Goal: Task Accomplishment & Management: Manage account settings

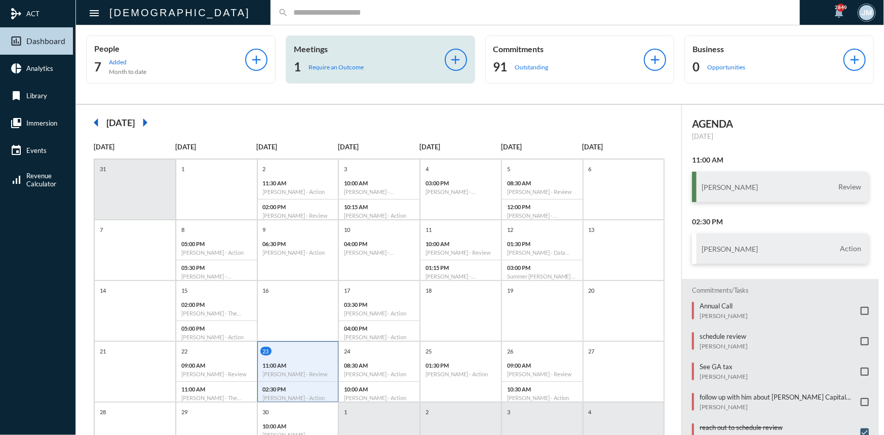
click at [316, 53] on p "Meetings" at bounding box center [369, 49] width 151 height 10
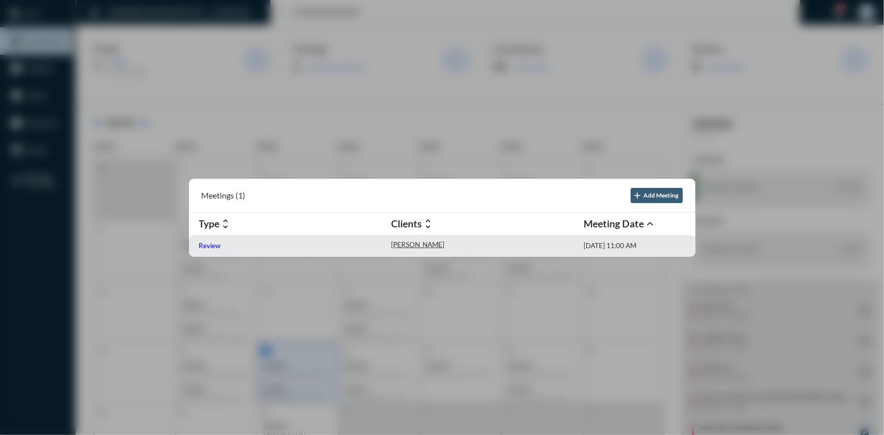
click at [213, 246] on p "Review" at bounding box center [210, 246] width 22 height 8
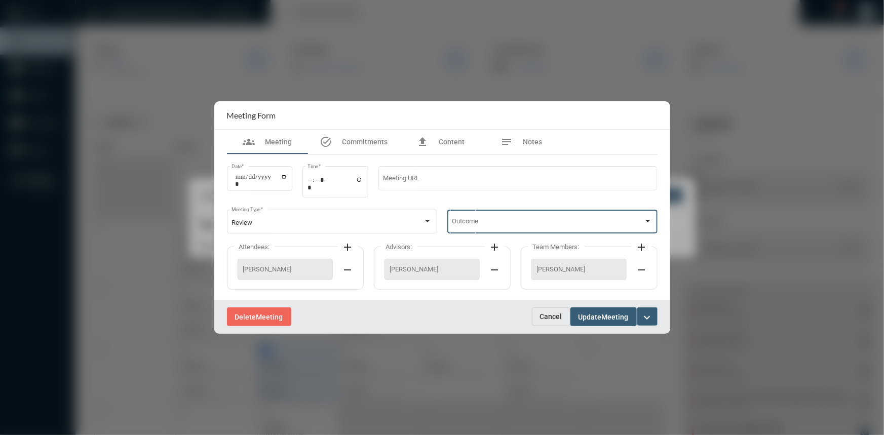
click at [648, 218] on div at bounding box center [647, 221] width 9 height 8
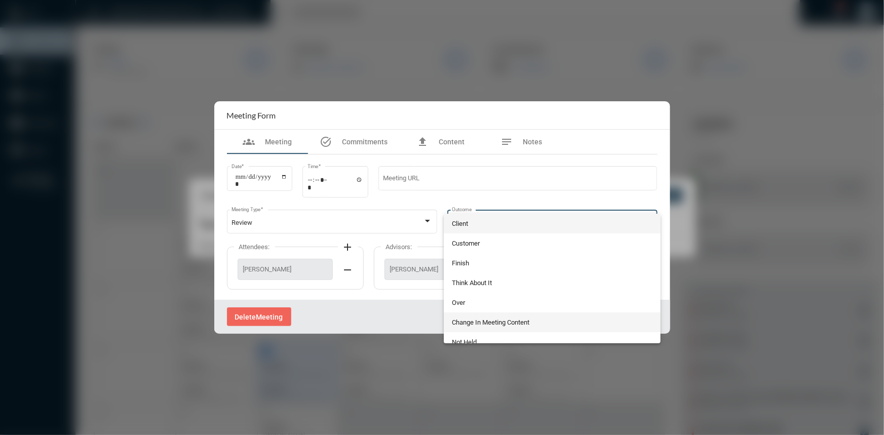
click at [490, 322] on span "Change In Meeting Content" at bounding box center [552, 322] width 201 height 20
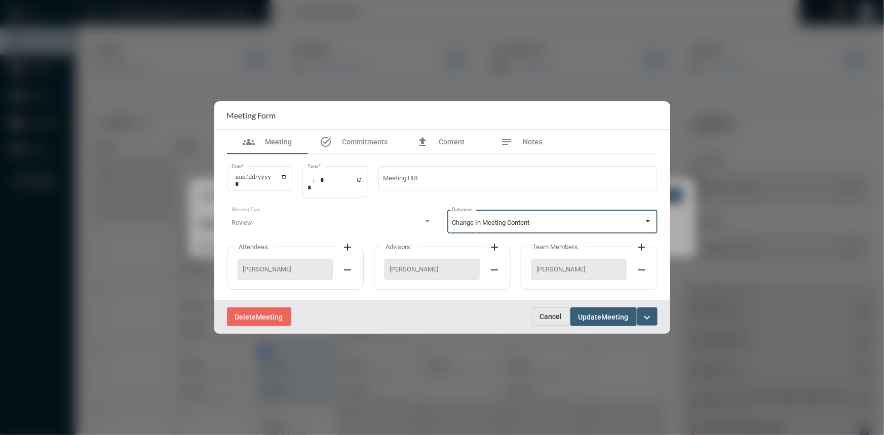
click at [591, 318] on span "Update" at bounding box center [589, 317] width 23 height 8
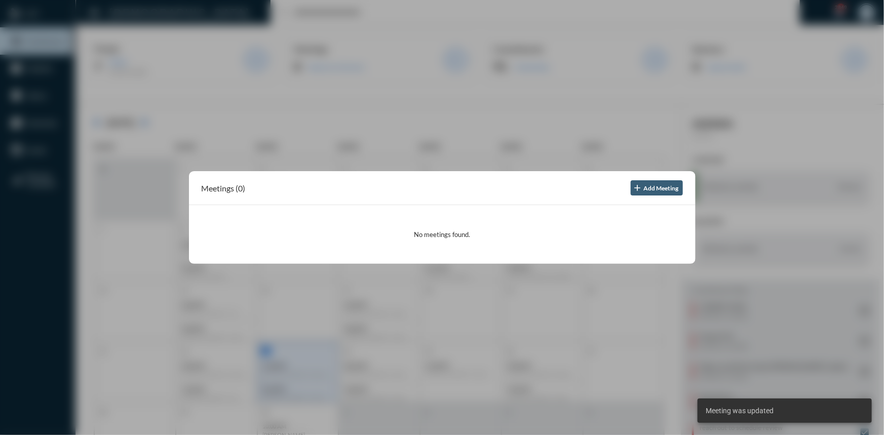
click at [397, 65] on div at bounding box center [442, 217] width 884 height 435
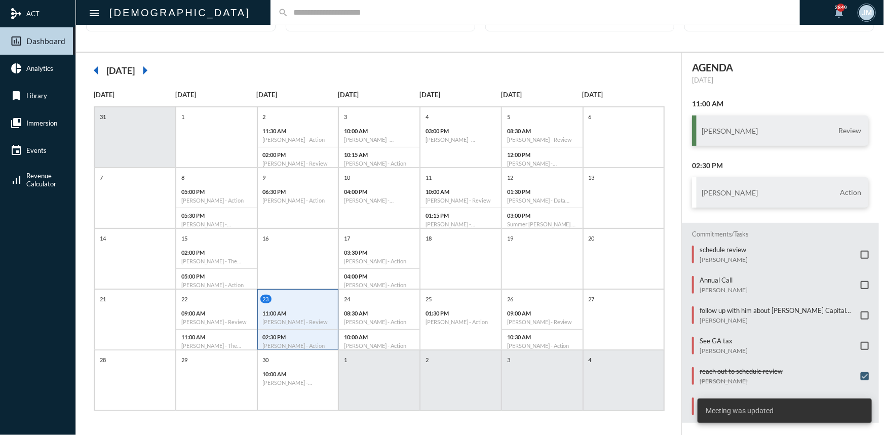
scroll to position [5, 0]
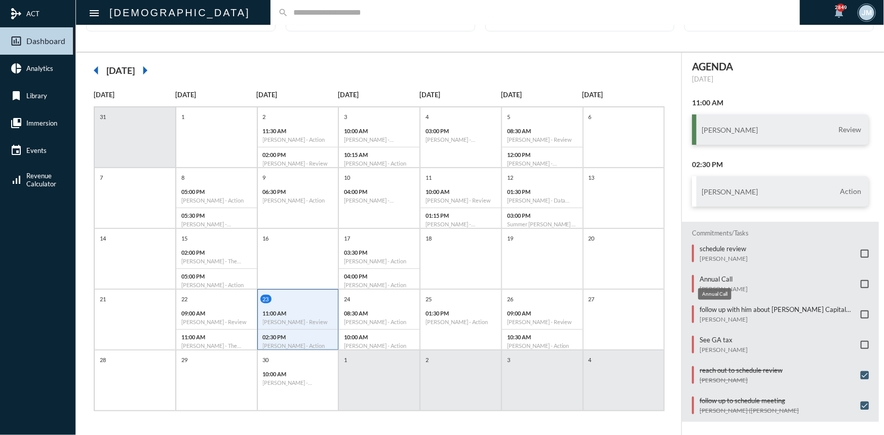
click at [712, 275] on p "Annual Call" at bounding box center [723, 279] width 48 height 8
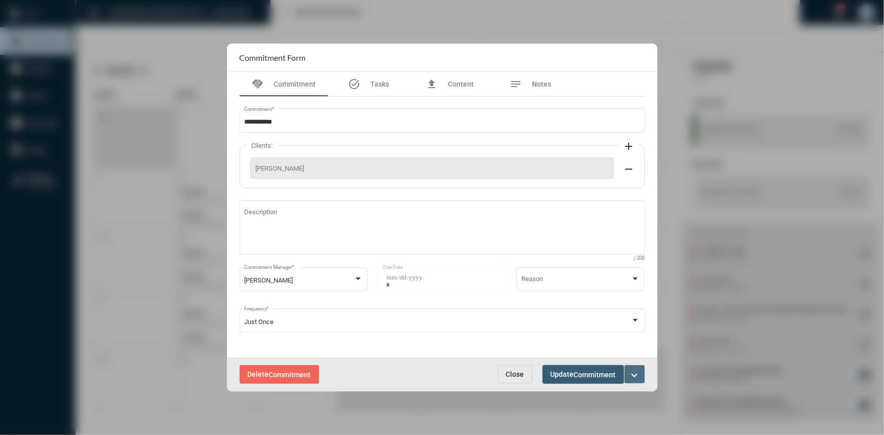
click at [638, 372] on mat-icon "expand_more" at bounding box center [634, 375] width 12 height 12
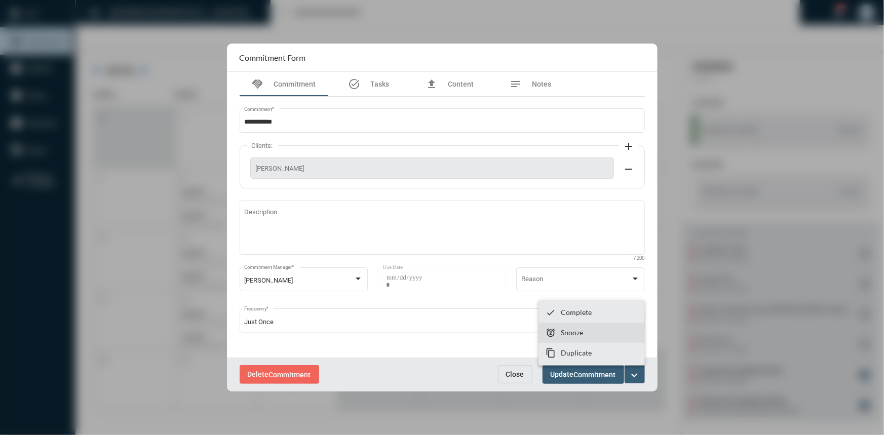
click at [595, 330] on section "snooze Snooze" at bounding box center [591, 333] width 106 height 20
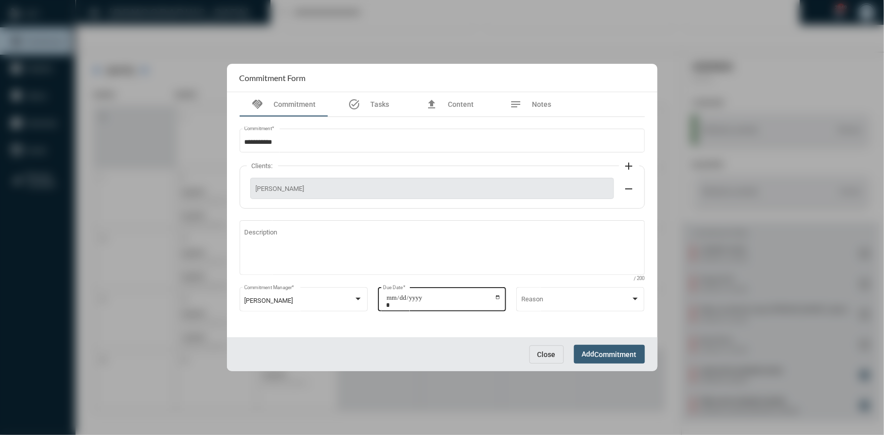
click at [497, 299] on input "**********" at bounding box center [443, 301] width 115 height 14
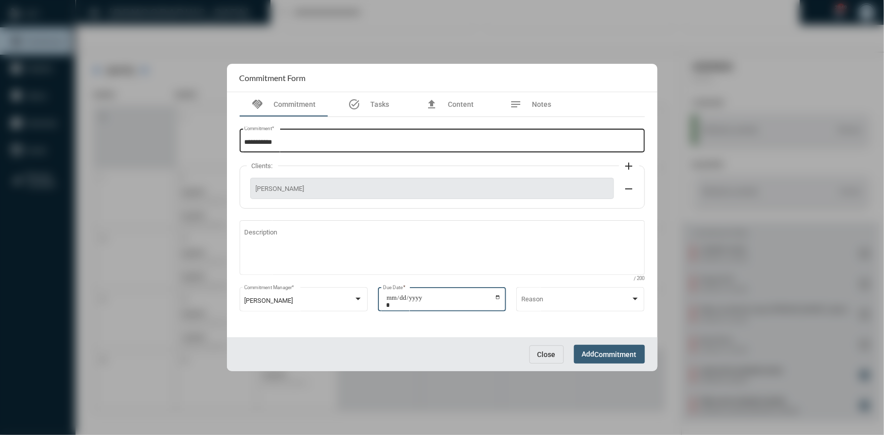
type input "**********"
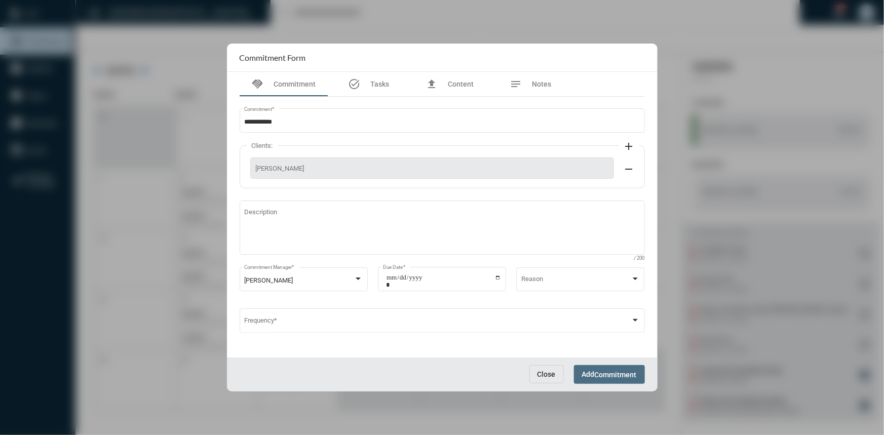
click at [587, 373] on span "Add Commitment" at bounding box center [609, 374] width 55 height 8
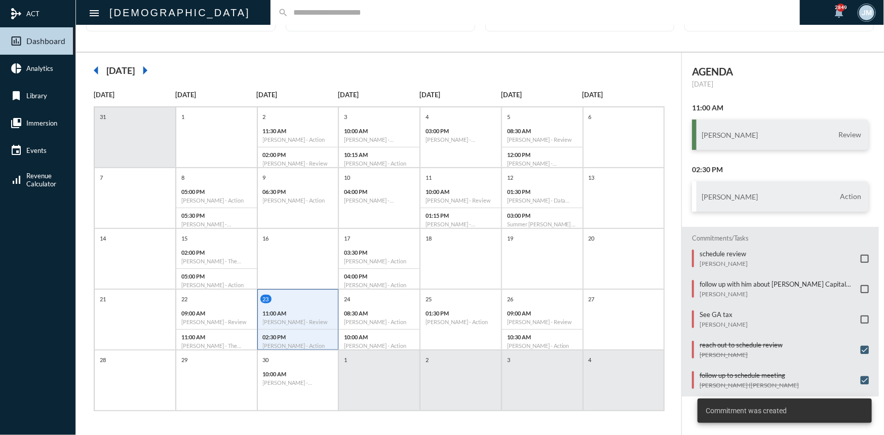
scroll to position [0, 0]
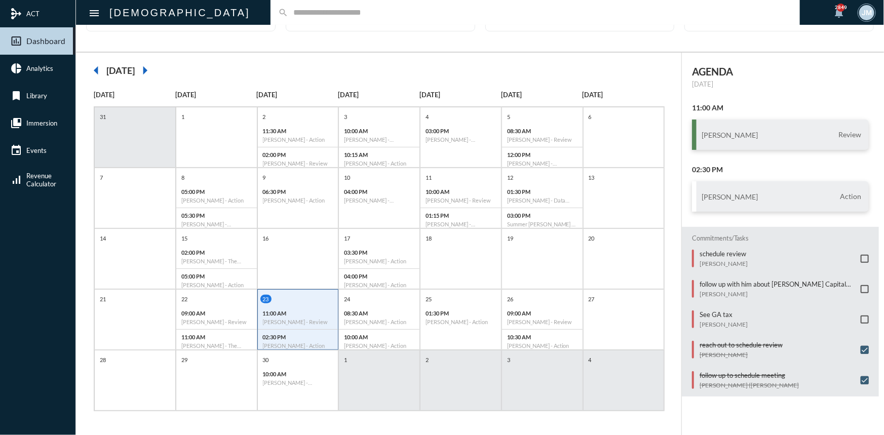
click at [860, 255] on span at bounding box center [864, 259] width 8 height 8
